Goal: Task Accomplishment & Management: Manage account settings

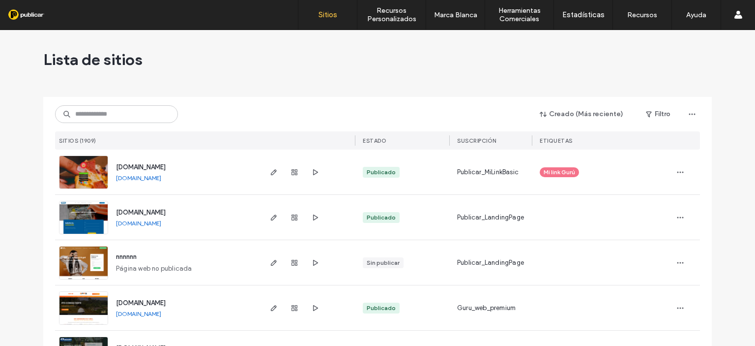
click at [166, 208] on span "[DOMAIN_NAME]" at bounding box center [141, 211] width 50 height 7
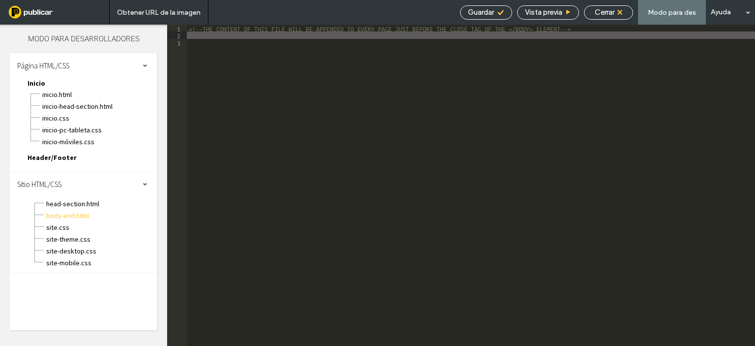
paste textarea
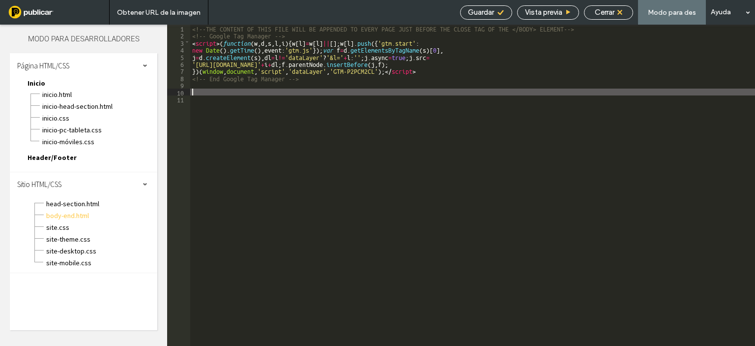
paste textarea
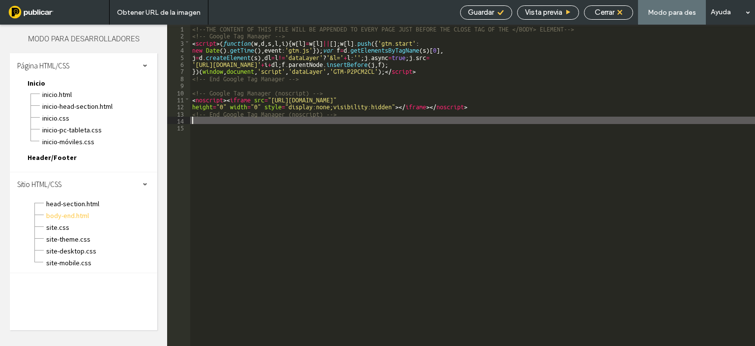
type textarea "**"
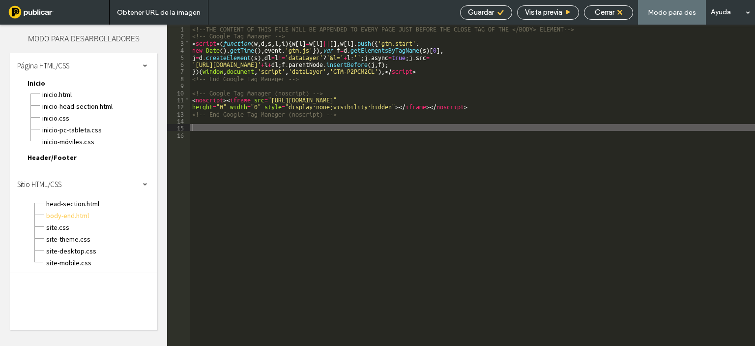
click at [480, 7] on div "Guardar" at bounding box center [486, 12] width 52 height 14
click at [480, 10] on span "Guardar" at bounding box center [481, 12] width 26 height 9
click at [617, 10] on div "Cerrar" at bounding box center [609, 12] width 48 height 9
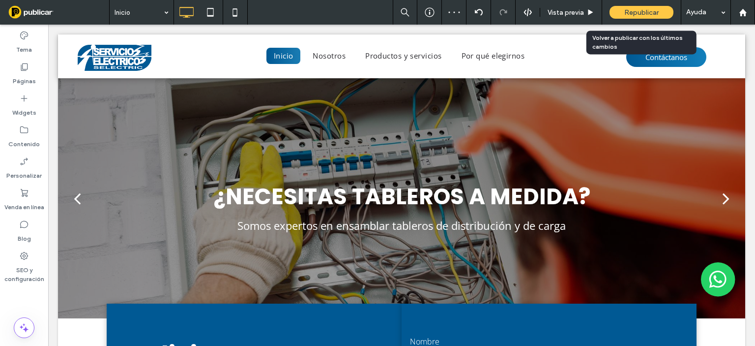
click at [623, 10] on div "Republicar" at bounding box center [642, 12] width 64 height 13
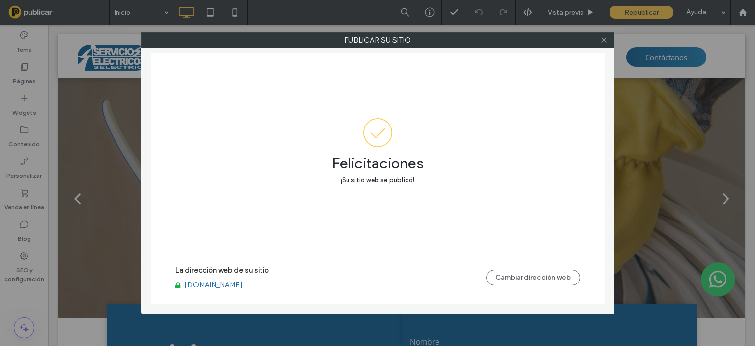
click at [604, 36] on icon at bounding box center [603, 39] width 7 height 7
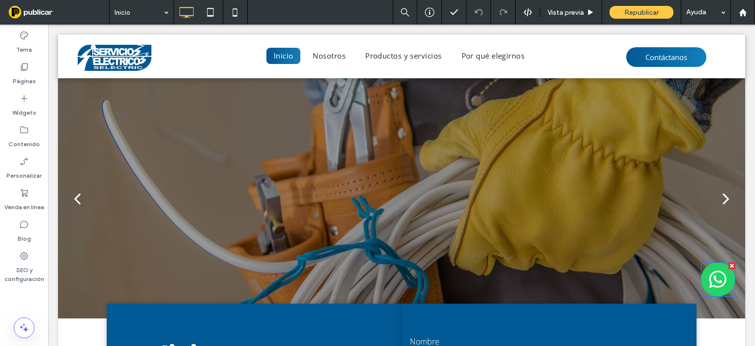
click at [729, 264] on div at bounding box center [732, 265] width 7 height 7
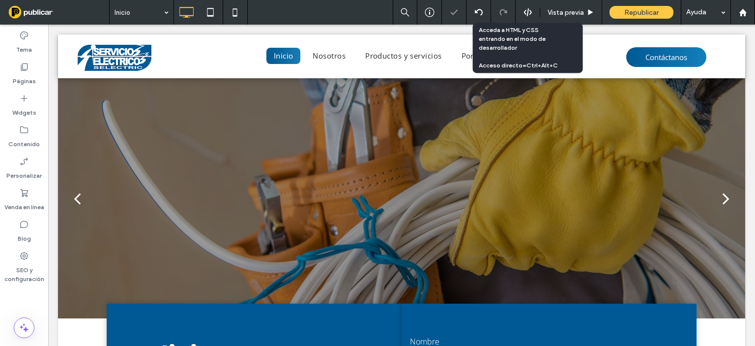
click at [527, 9] on icon at bounding box center [528, 12] width 9 height 9
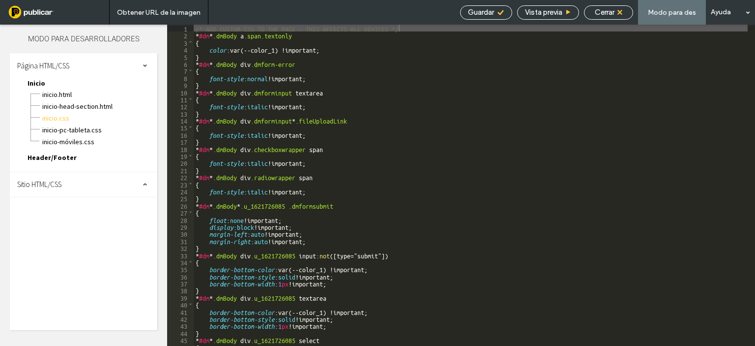
click at [68, 179] on div "Sitio HTML/CSS" at bounding box center [83, 184] width 147 height 25
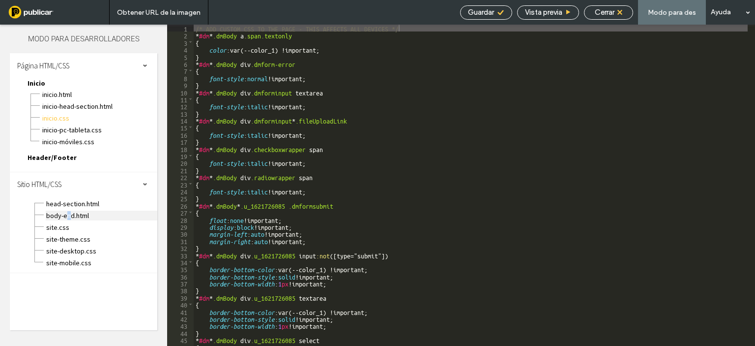
click at [68, 210] on span "body-end.html" at bounding box center [102, 215] width 112 height 10
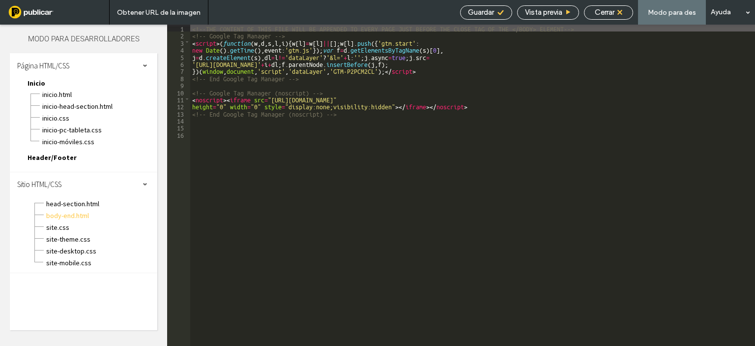
click at [215, 147] on div "<!--THE CONTENT OF THIS FILE WILL BE APPENDED TO EVERY PAGE JUST BEFORE THE CLO…" at bounding box center [472, 192] width 565 height 335
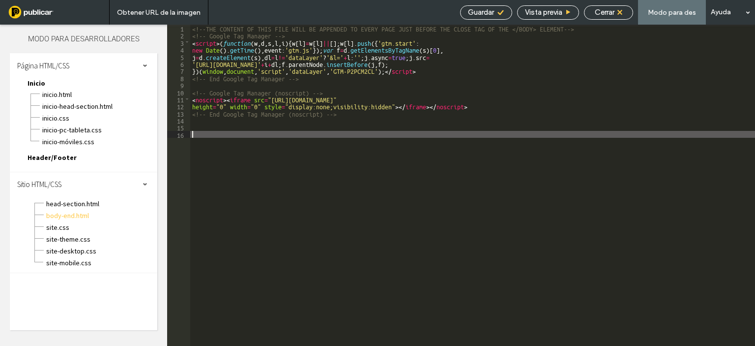
paste textarea
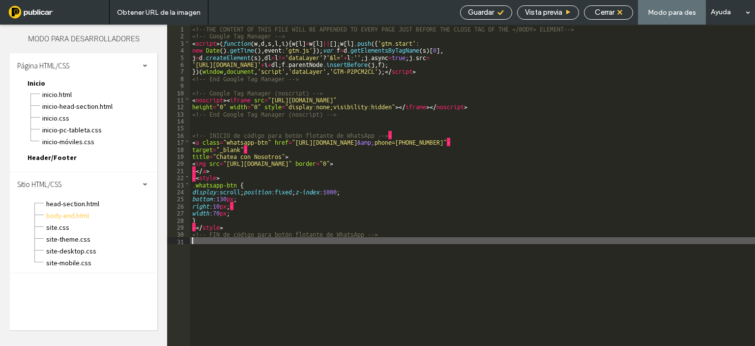
type textarea "**"
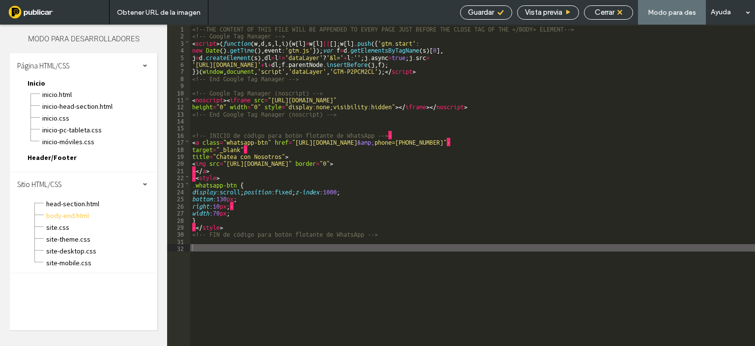
click at [483, 8] on span "Guardar" at bounding box center [481, 12] width 26 height 9
click at [500, 7] on div "Guardar" at bounding box center [486, 12] width 52 height 14
click at [497, 9] on icon at bounding box center [500, 12] width 7 height 7
click at [614, 8] on span "Cerrar" at bounding box center [605, 12] width 20 height 9
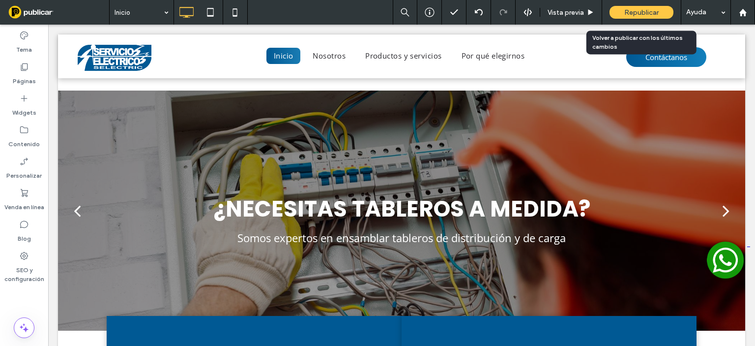
click at [633, 15] on span "Republicar" at bounding box center [641, 12] width 34 height 8
